Goal: Information Seeking & Learning: Learn about a topic

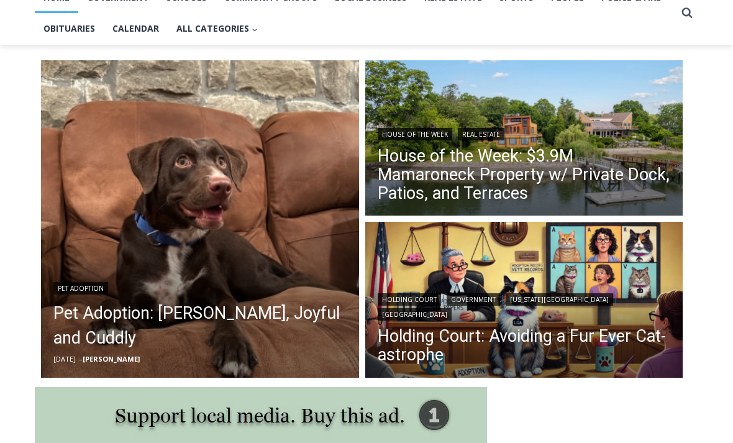
scroll to position [287, 0]
click at [235, 240] on img "Read More Pet Adoption: Ella, Joyful and Cuddly" at bounding box center [200, 219] width 318 height 318
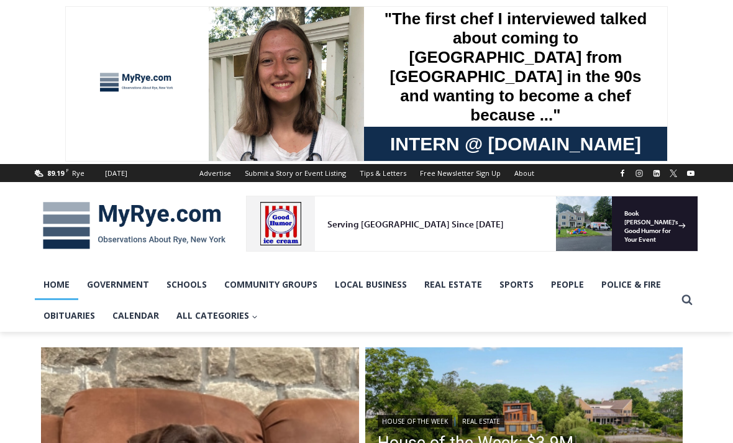
scroll to position [327, 0]
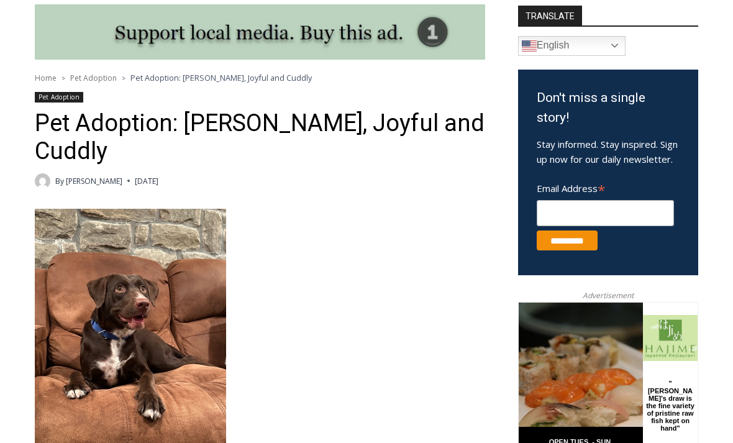
scroll to position [325, 0]
